Goal: Task Accomplishment & Management: Manage account settings

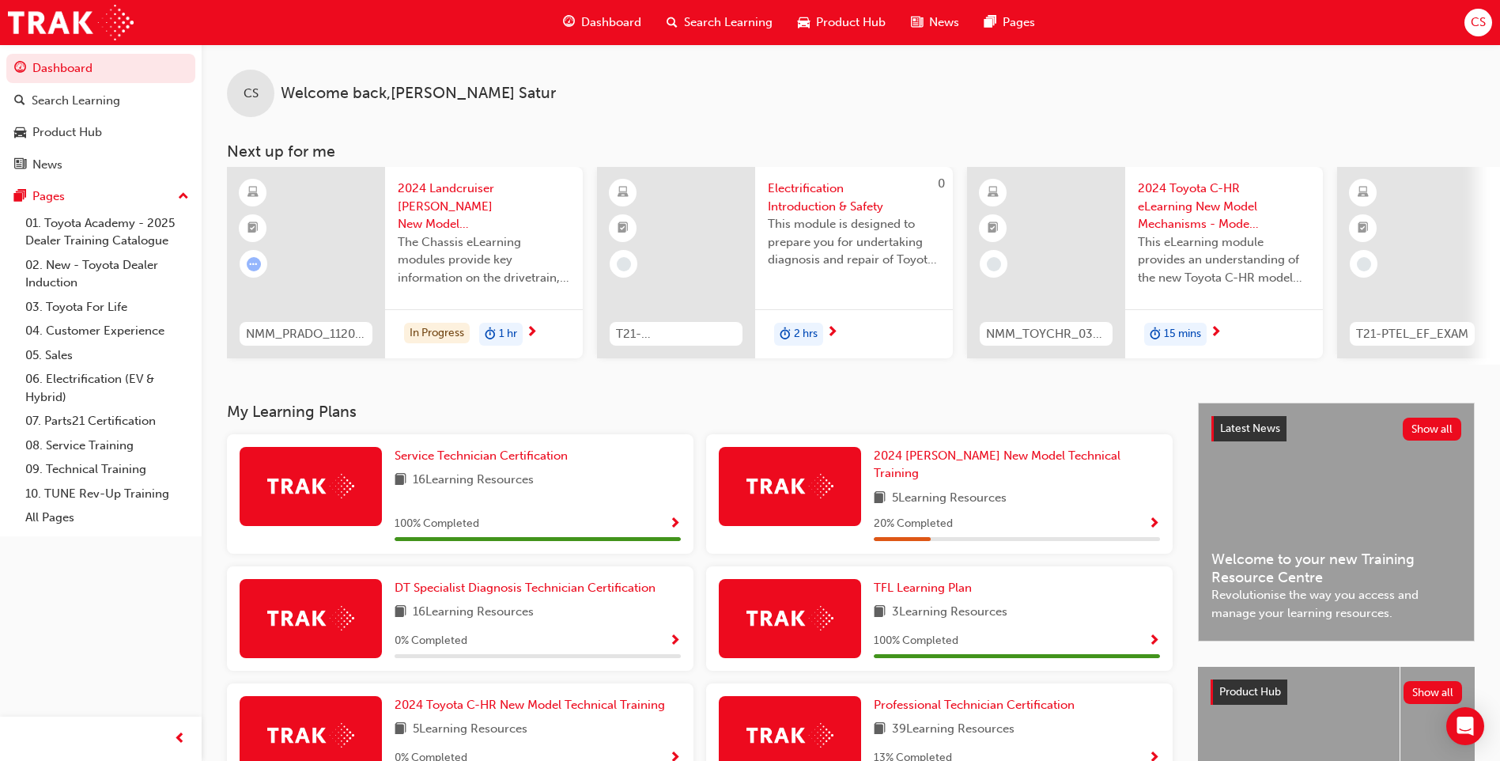
click at [1479, 20] on span "CS" at bounding box center [1478, 22] width 15 height 18
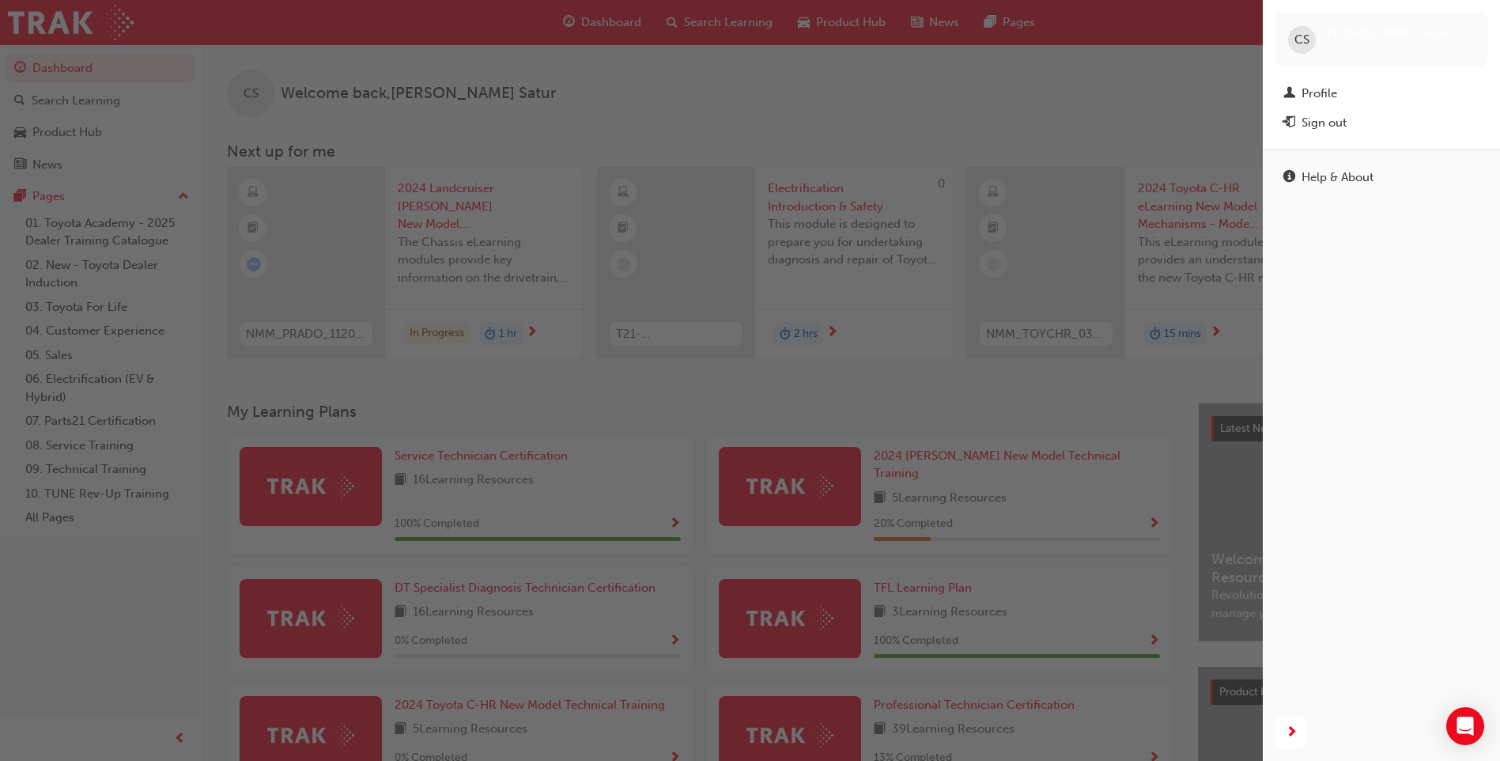
click at [1131, 105] on div "button" at bounding box center [631, 380] width 1263 height 761
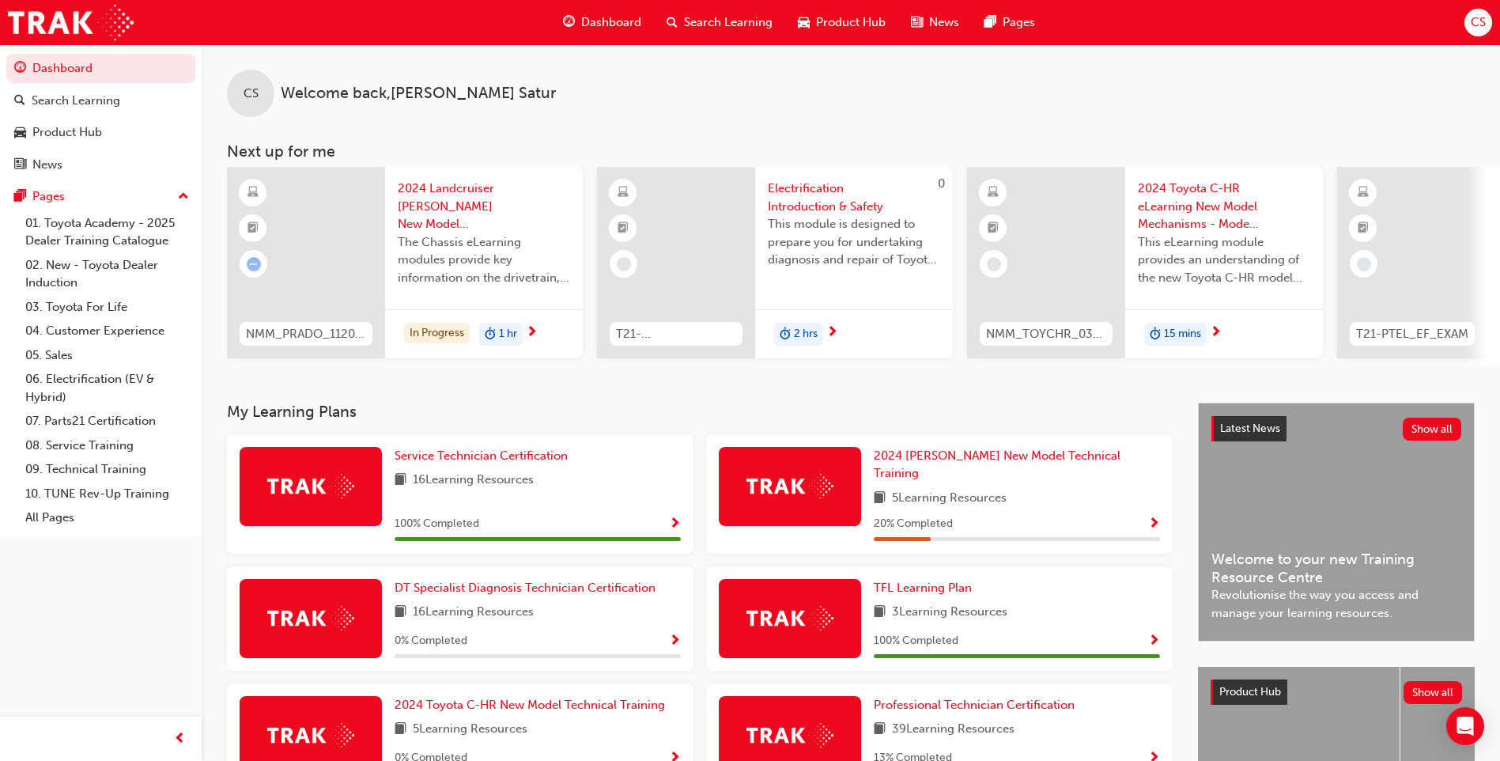
click at [1479, 28] on span "CS" at bounding box center [1478, 22] width 15 height 18
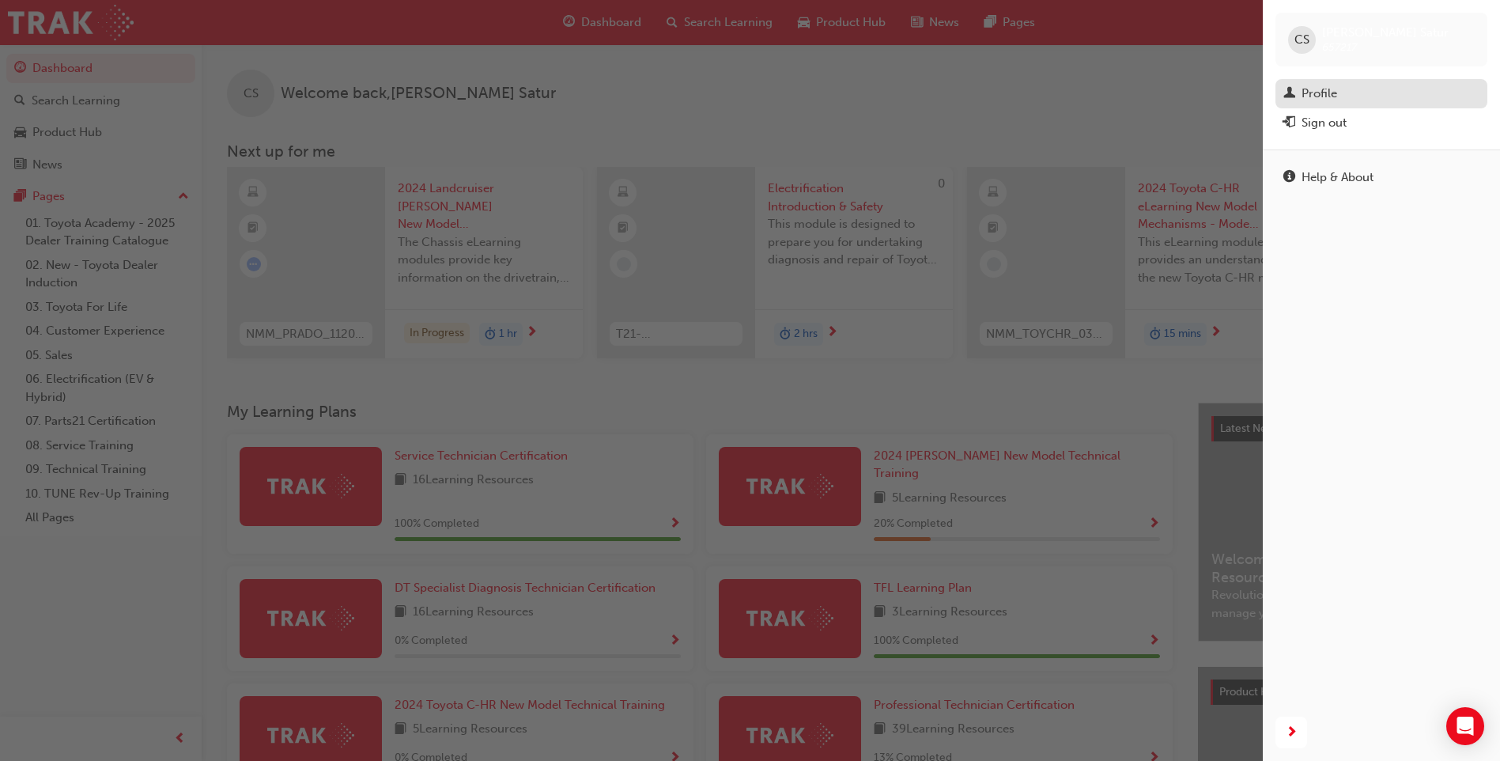
click at [1318, 84] on div "Profile" at bounding box center [1381, 94] width 196 height 20
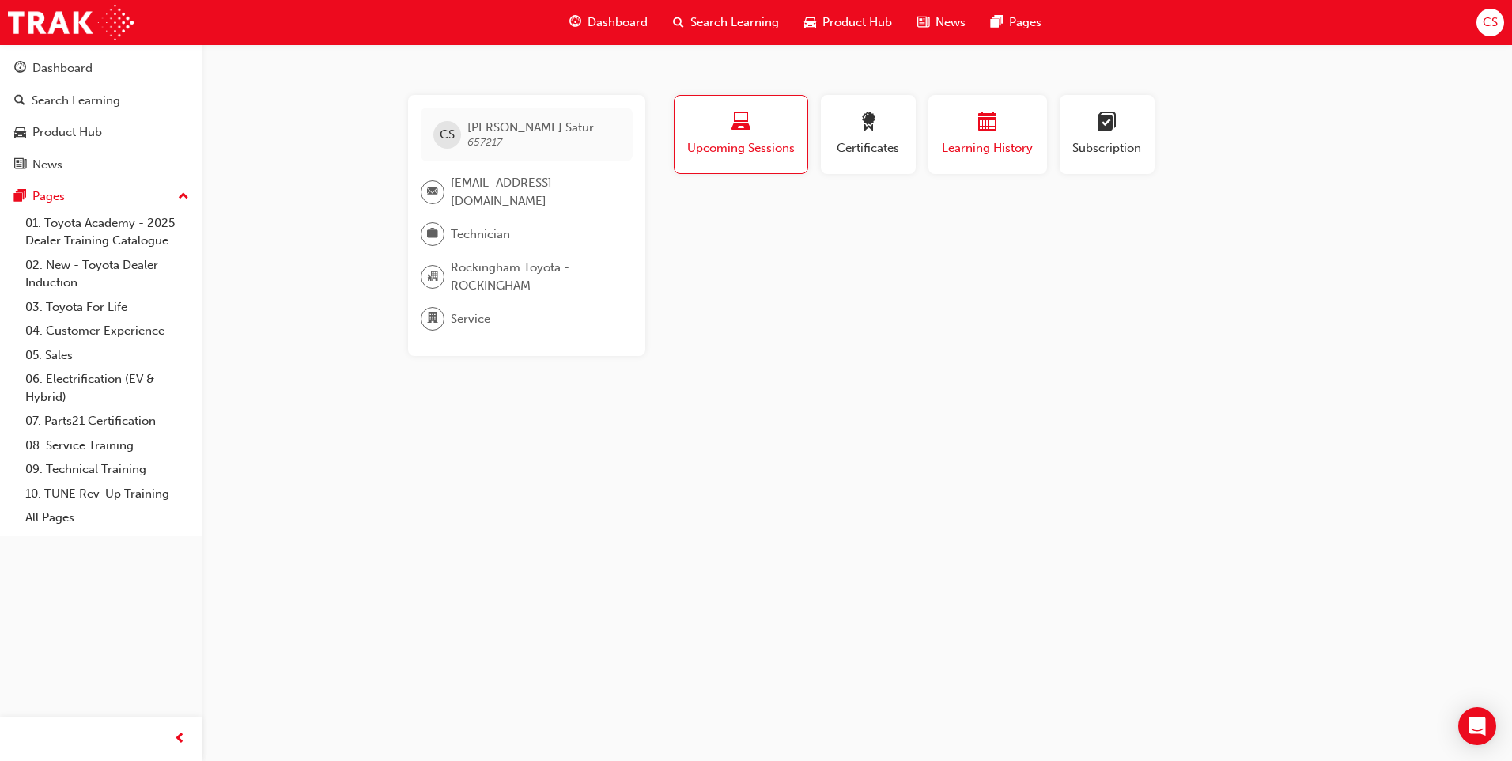
click at [1011, 145] on span "Learning History" at bounding box center [987, 148] width 95 height 18
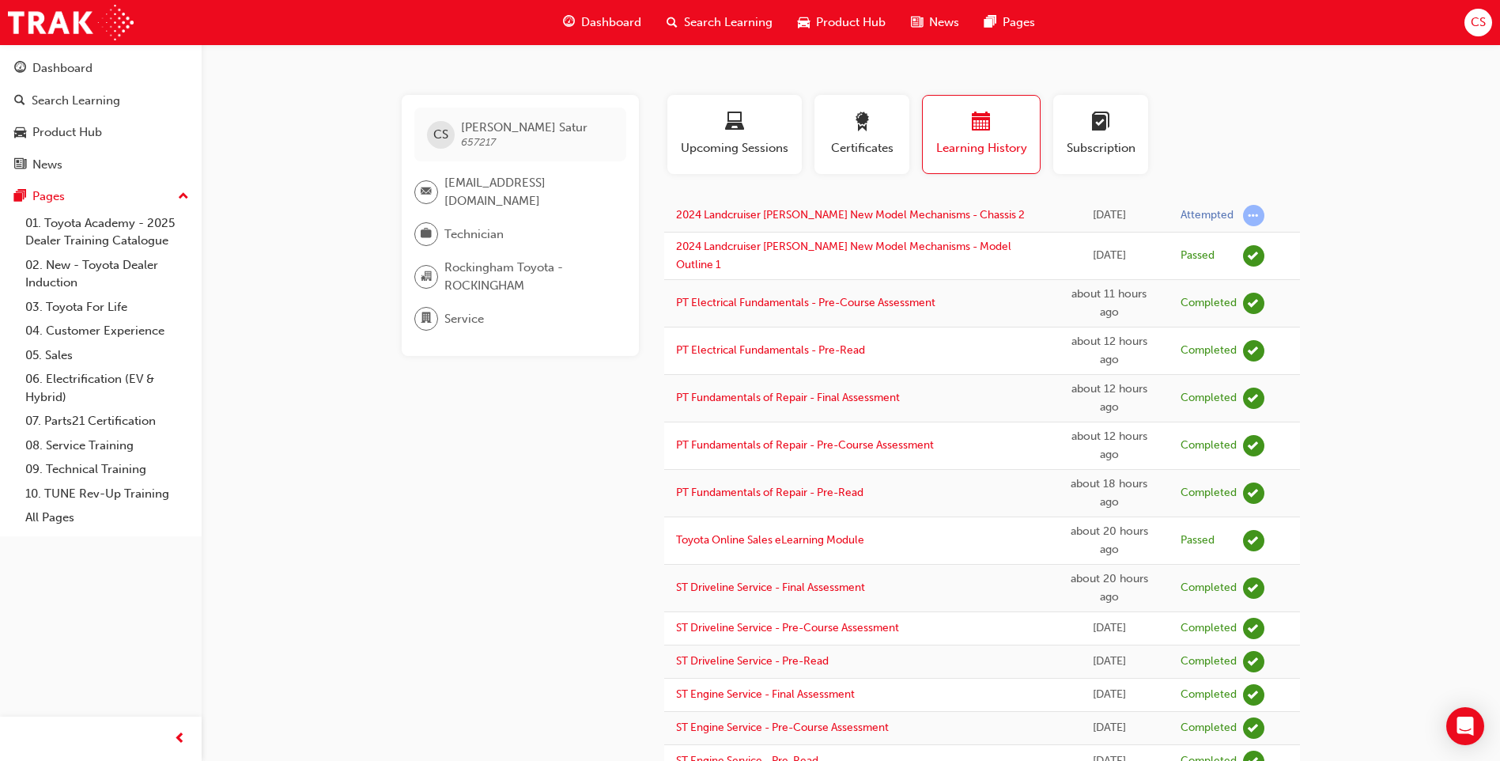
click at [1481, 17] on span "CS" at bounding box center [1478, 22] width 15 height 18
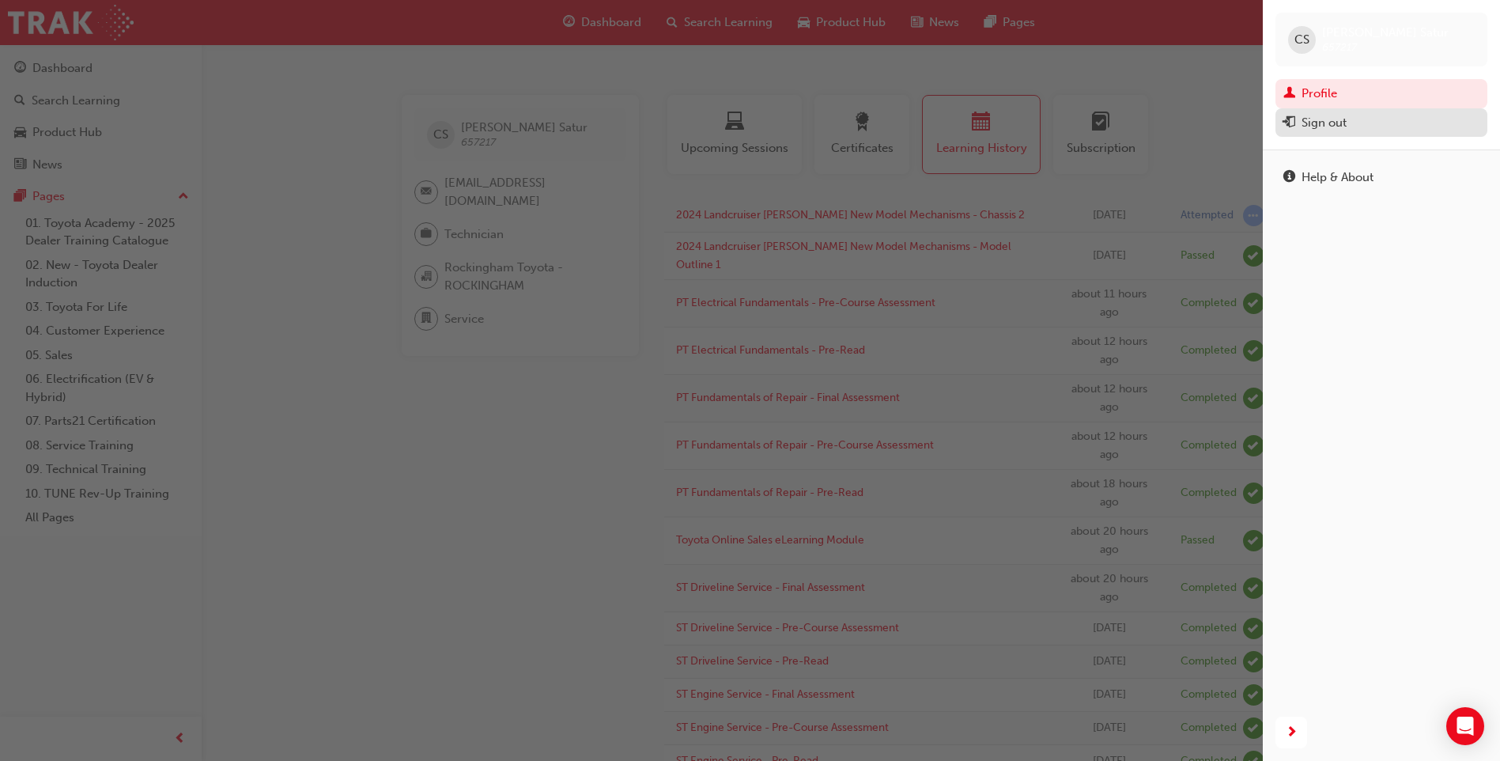
click at [1336, 120] on div "Sign out" at bounding box center [1323, 123] width 45 height 18
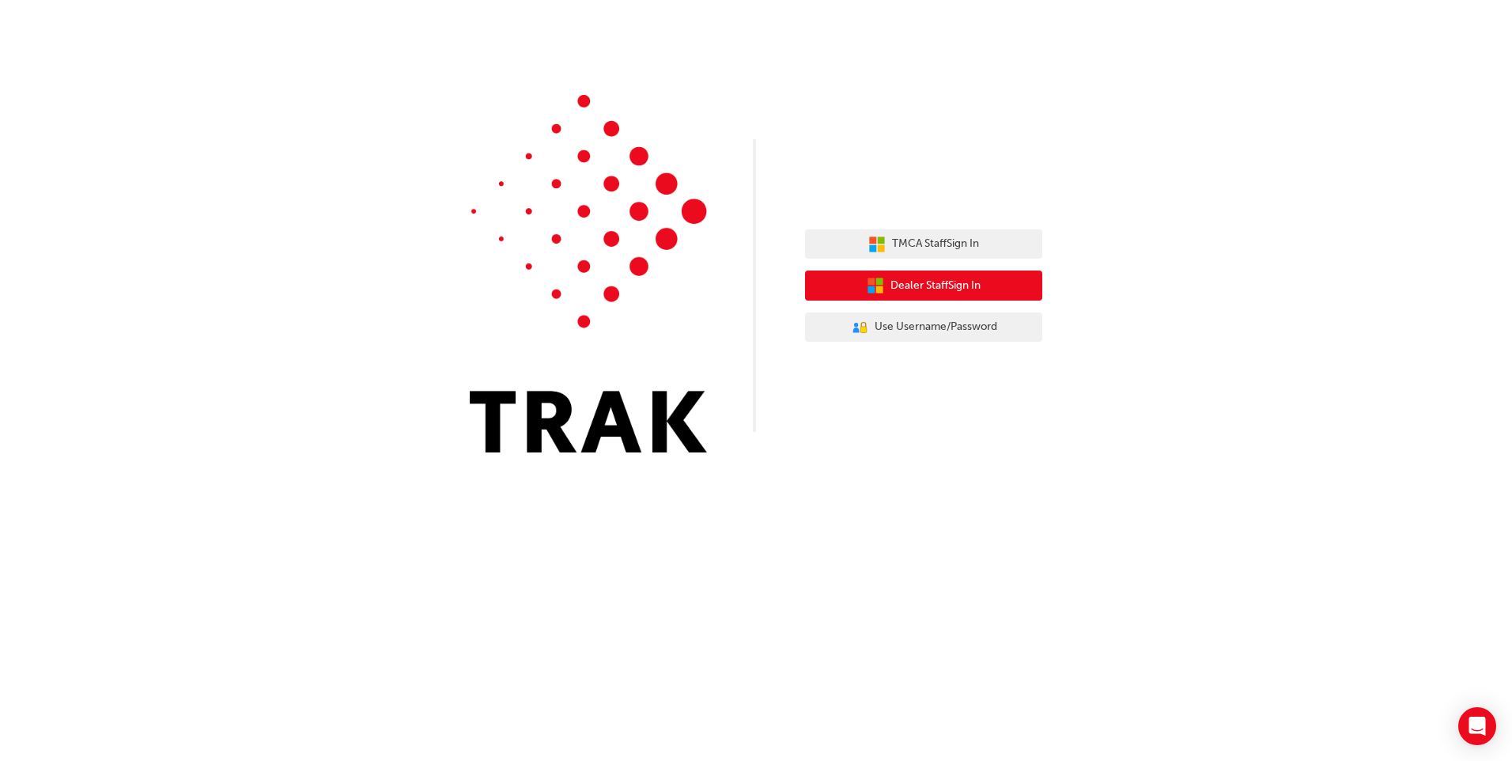
click at [924, 278] on span "Dealer Staff Sign In" at bounding box center [935, 286] width 90 height 18
